Goal: Information Seeking & Learning: Learn about a topic

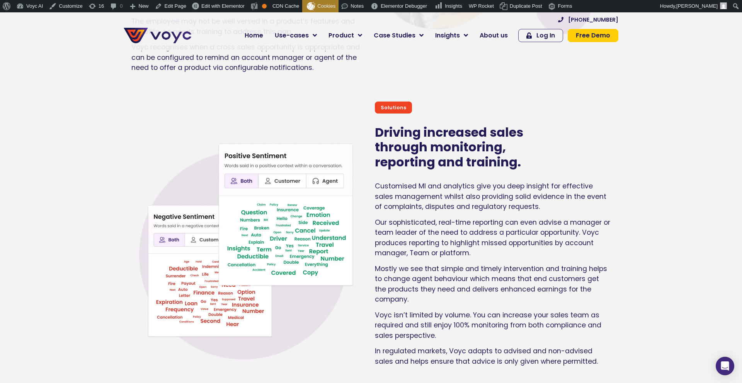
scroll to position [3426, 0]
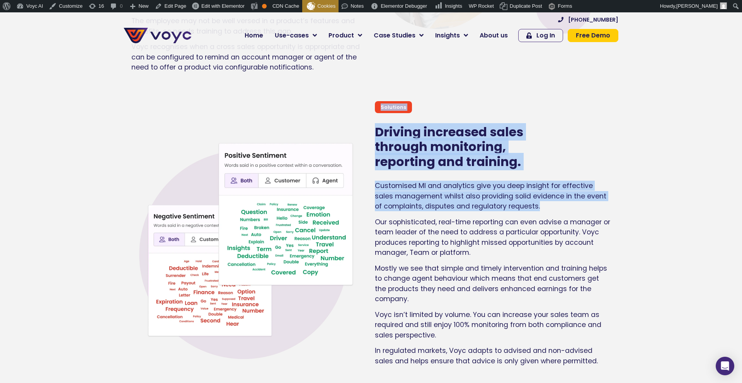
drag, startPoint x: 369, startPoint y: 170, endPoint x: 537, endPoint y: 195, distance: 169.5
click at [537, 195] on div "Solutions Driving increased sales through monitoring, reporting and training. C…" at bounding box center [371, 244] width 502 height 294
click at [537, 195] on p "Customised MI and analytics give you deep insight for effective sales managemen…" at bounding box center [493, 196] width 236 height 31
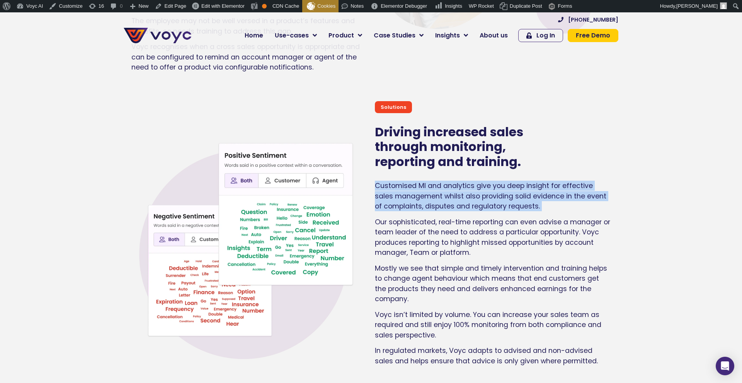
drag, startPoint x: 537, startPoint y: 195, endPoint x: 377, endPoint y: 178, distance: 160.9
click at [377, 181] on p "Customised MI and analytics give you deep insight for effective sales managemen…" at bounding box center [493, 196] width 236 height 31
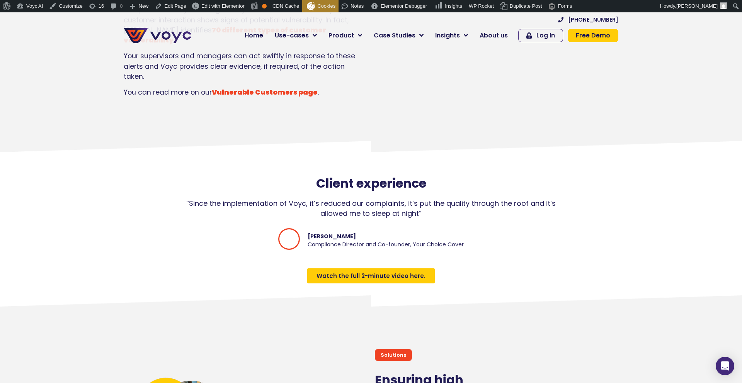
scroll to position [1109, 0]
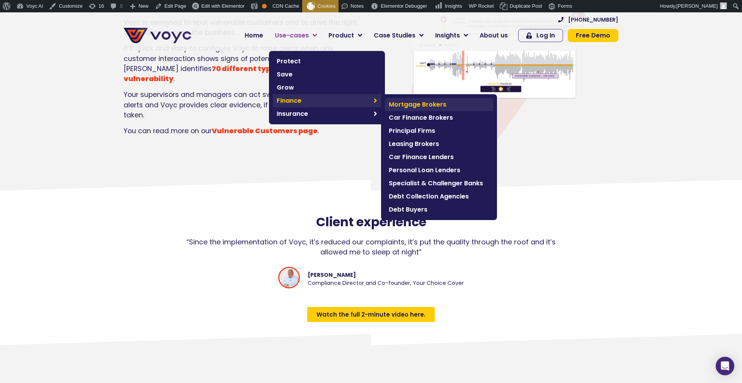
click at [415, 105] on span "Mortgage Brokers" at bounding box center [439, 104] width 100 height 9
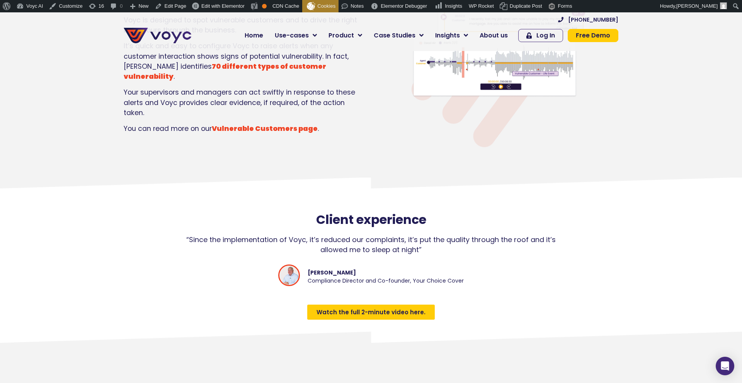
scroll to position [1108, 0]
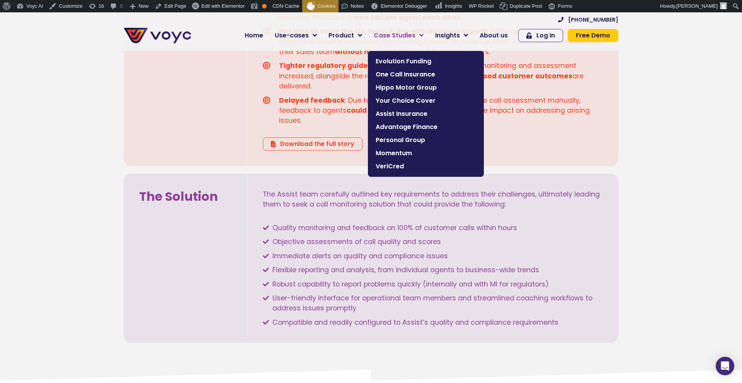
scroll to position [660, 0]
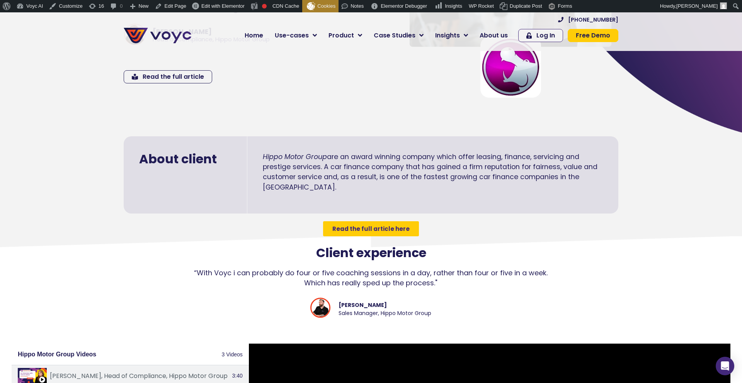
scroll to position [169, 0]
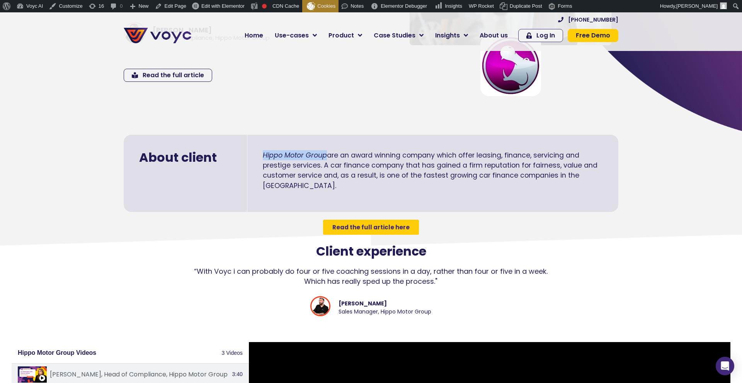
drag, startPoint x: 258, startPoint y: 154, endPoint x: 327, endPoint y: 156, distance: 69.2
click at [327, 156] on div "Hippo Motor Group are an award winning company which offer leasing, finance, se…" at bounding box center [432, 173] width 371 height 77
copy em "Hippo Motor Group"
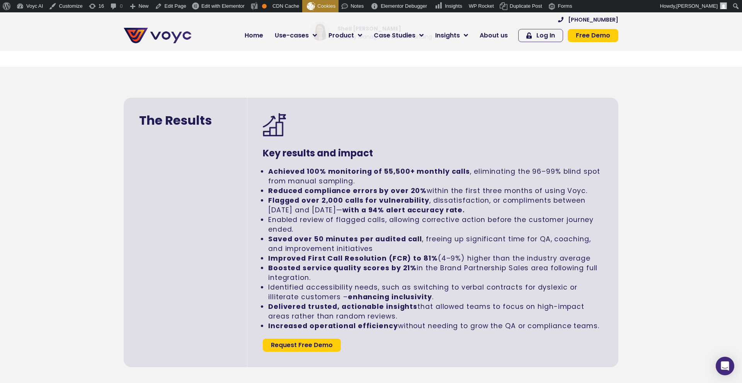
scroll to position [1629, 0]
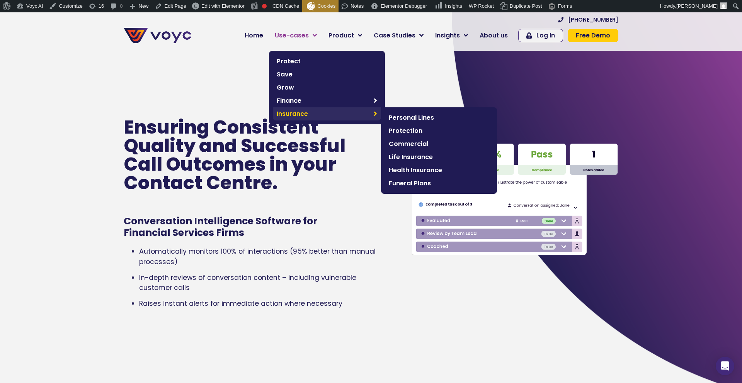
click at [301, 112] on span "Insurance" at bounding box center [323, 113] width 93 height 9
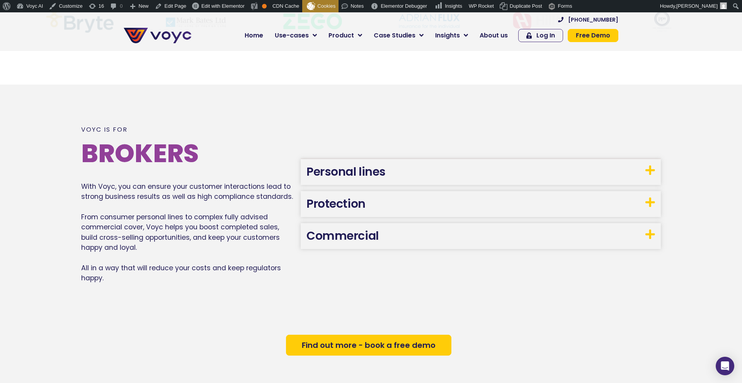
scroll to position [521, 0]
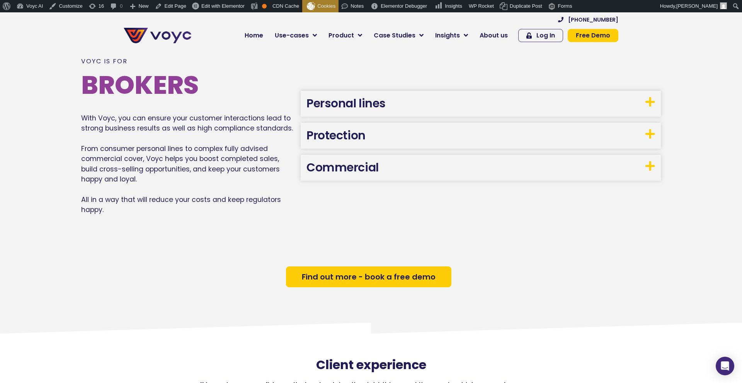
click at [372, 165] on link "Commercial" at bounding box center [342, 167] width 72 height 17
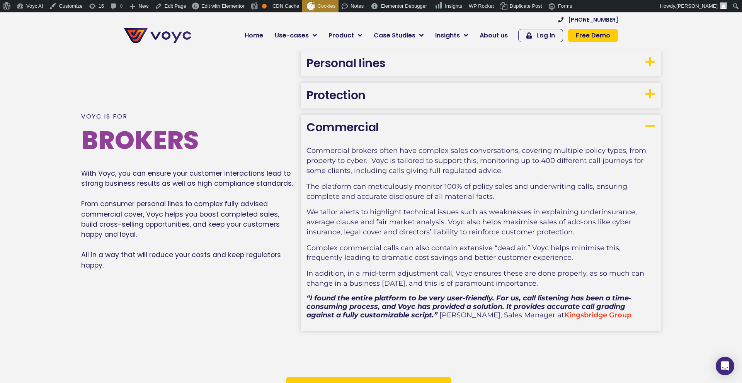
drag, startPoint x: 357, startPoint y: 109, endPoint x: 357, endPoint y: 104, distance: 5.0
click at [357, 108] on div "Personal lines Voyc monitors 100% of your customer calls, with detailed quality…" at bounding box center [481, 191] width 360 height 281
click at [357, 101] on link "Protection" at bounding box center [335, 95] width 59 height 17
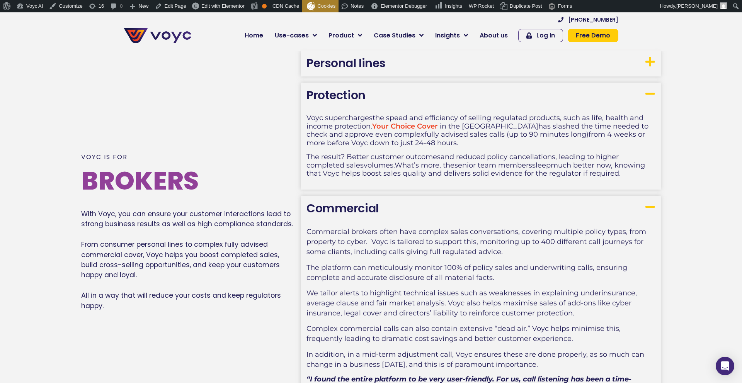
click at [352, 67] on link "Personal lines" at bounding box center [345, 63] width 79 height 17
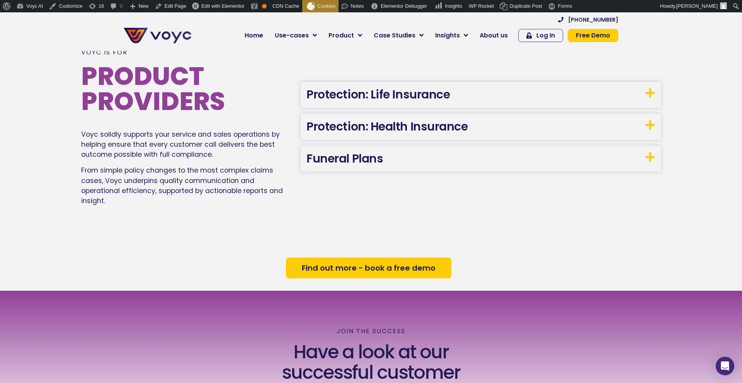
scroll to position [1301, 0]
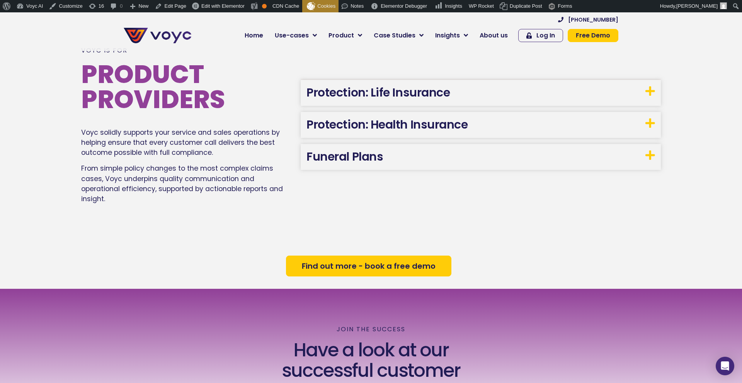
click at [376, 85] on link "Protection: Life Insurance" at bounding box center [377, 92] width 143 height 17
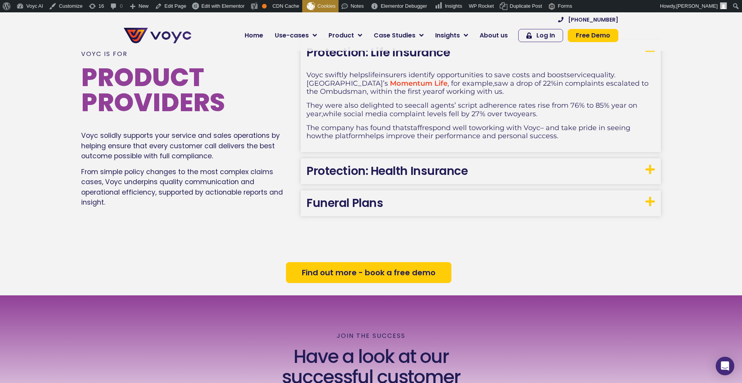
scroll to position [1301, 0]
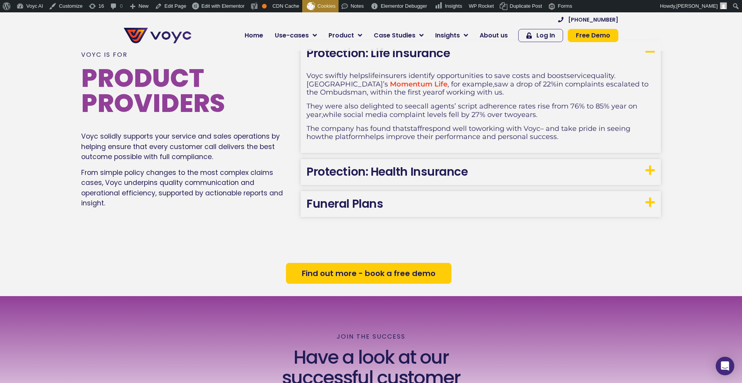
click at [333, 173] on link "Protection: Health Insurance" at bounding box center [386, 171] width 161 height 17
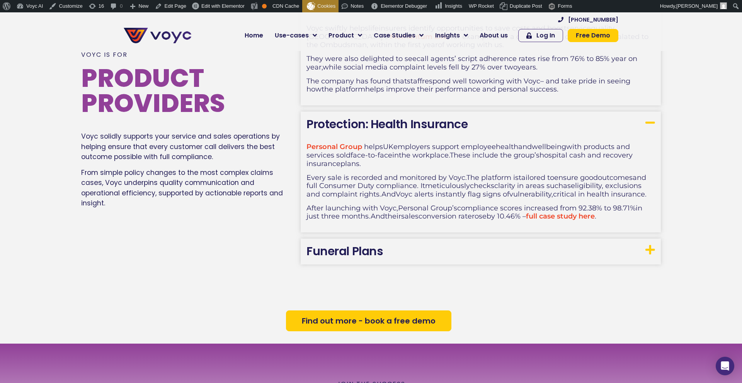
scroll to position [1348, 0]
click at [544, 215] on link "full case study here" at bounding box center [560, 216] width 69 height 9
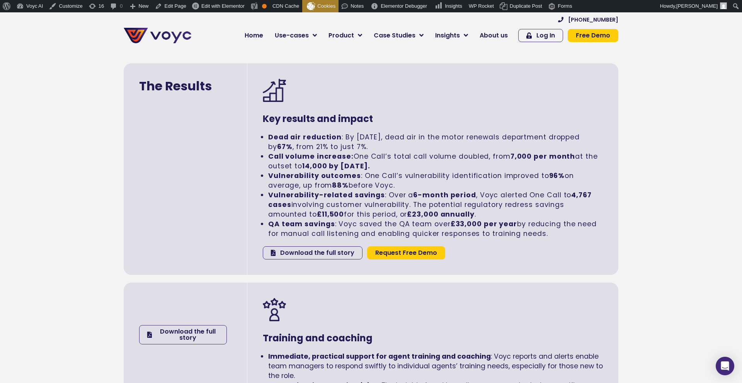
click at [281, 152] on strong "Call volume increase:" at bounding box center [310, 156] width 85 height 9
click at [405, 36] on span "Case Studies" at bounding box center [395, 35] width 42 height 9
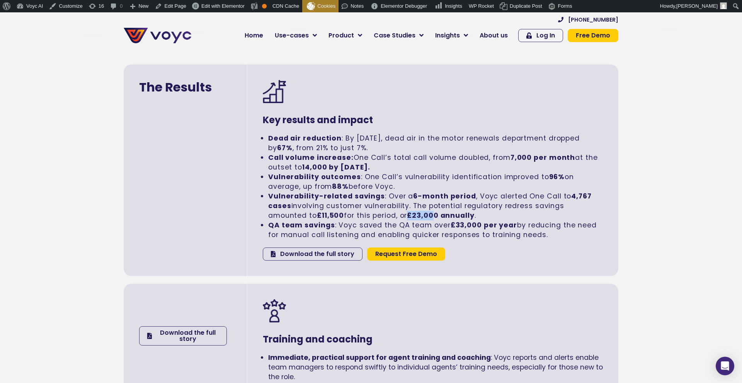
drag, startPoint x: 415, startPoint y: 215, endPoint x: 440, endPoint y: 214, distance: 25.9
click at [440, 214] on strong "£23,000 annually" at bounding box center [440, 215] width 67 height 9
drag, startPoint x: 444, startPoint y: 214, endPoint x: 413, endPoint y: 213, distance: 31.4
click at [413, 212] on li "Vulnerability-related savings : Over a 6-month period , Voyc alerted One Call t…" at bounding box center [435, 206] width 335 height 29
copy strong "£23,000"
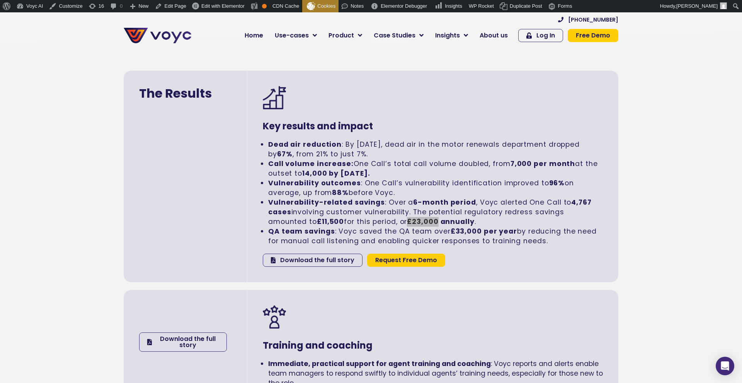
scroll to position [1257, 0]
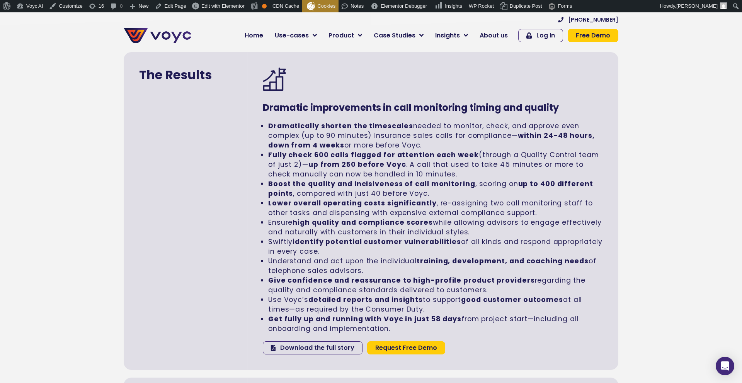
scroll to position [1236, 0]
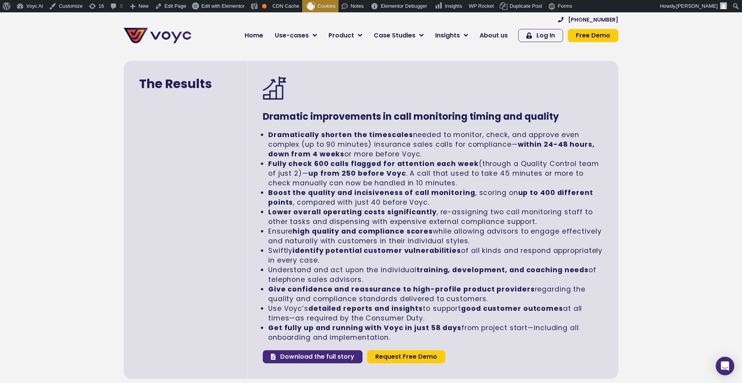
click at [288, 354] on span "Download the full story" at bounding box center [317, 357] width 74 height 6
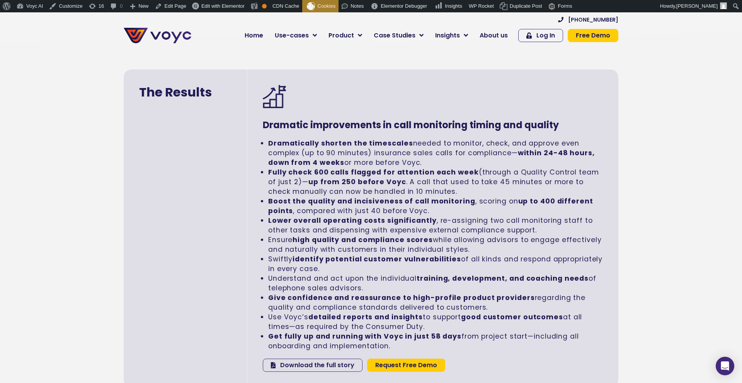
scroll to position [1227, 0]
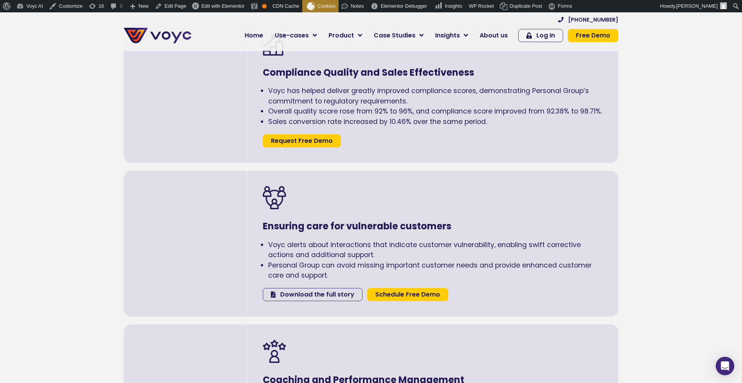
scroll to position [923, 0]
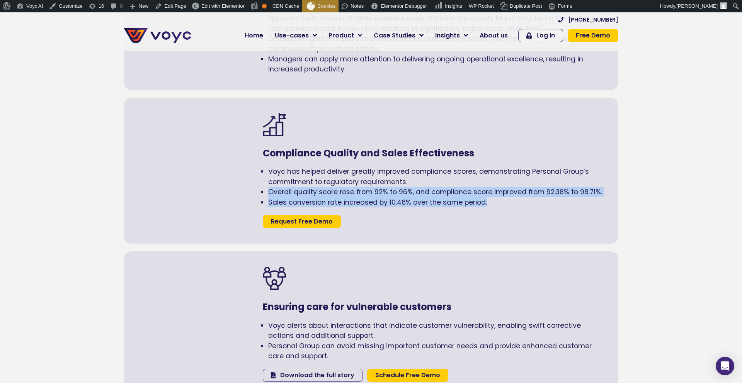
drag, startPoint x: 389, startPoint y: 201, endPoint x: 510, endPoint y: 209, distance: 121.2
click at [510, 209] on div "Compliance Quality and Sales Effectiveness Voyc has helped deliver greatly impr…" at bounding box center [432, 171] width 371 height 146
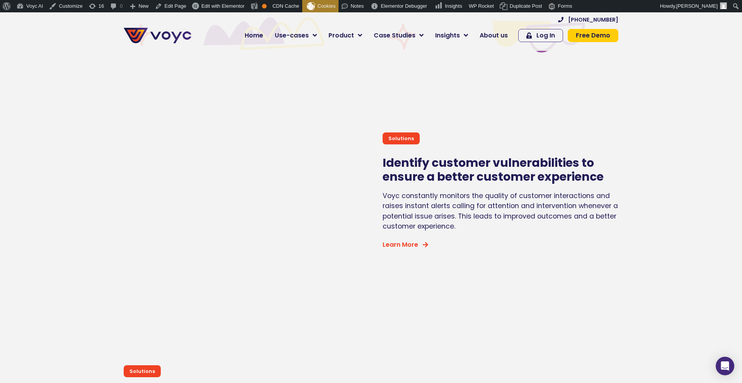
scroll to position [2479, 0]
